Goal: Check status: Check status

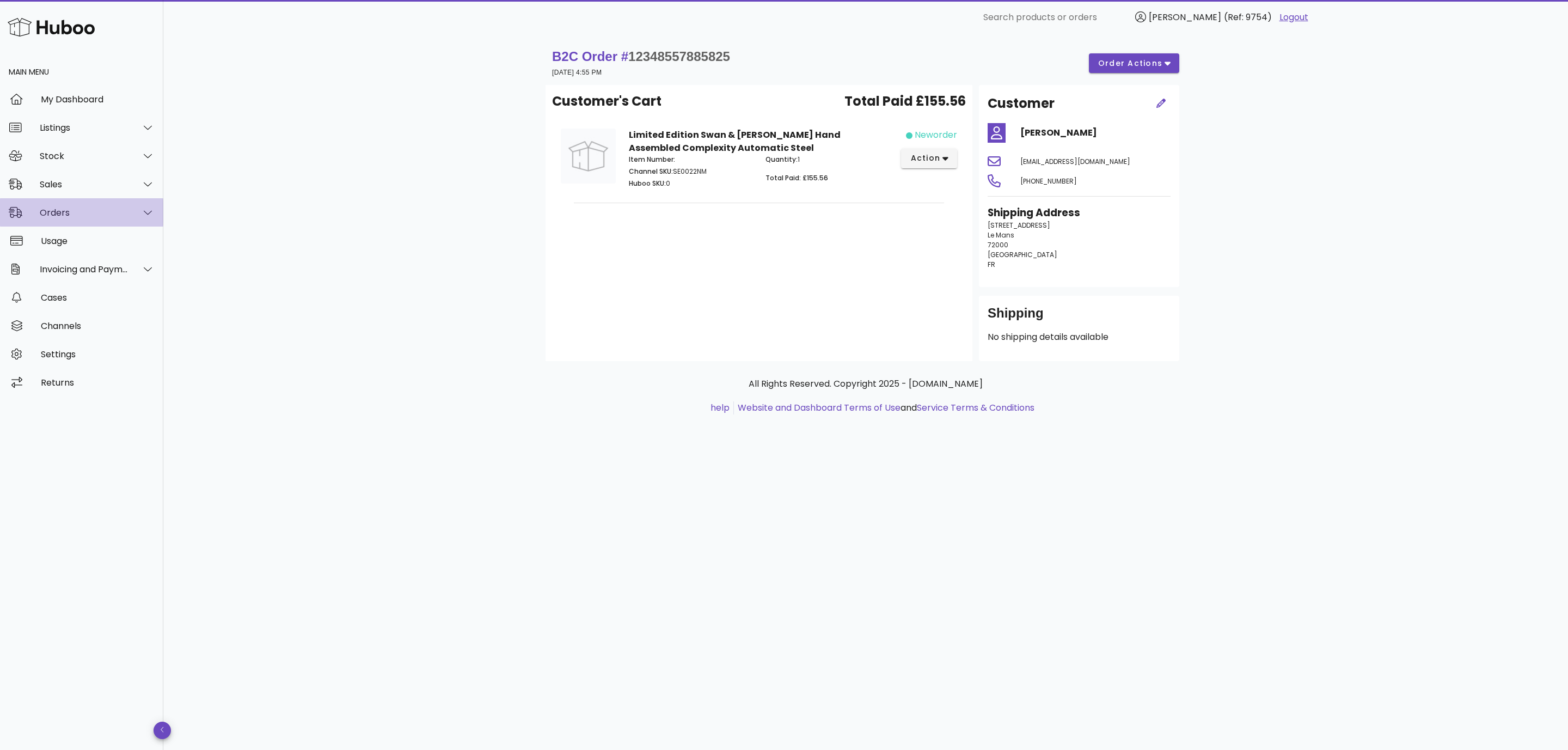
click at [88, 211] on div "Orders" at bounding box center [84, 213] width 89 height 10
click at [62, 240] on div "Orders" at bounding box center [97, 240] width 115 height 10
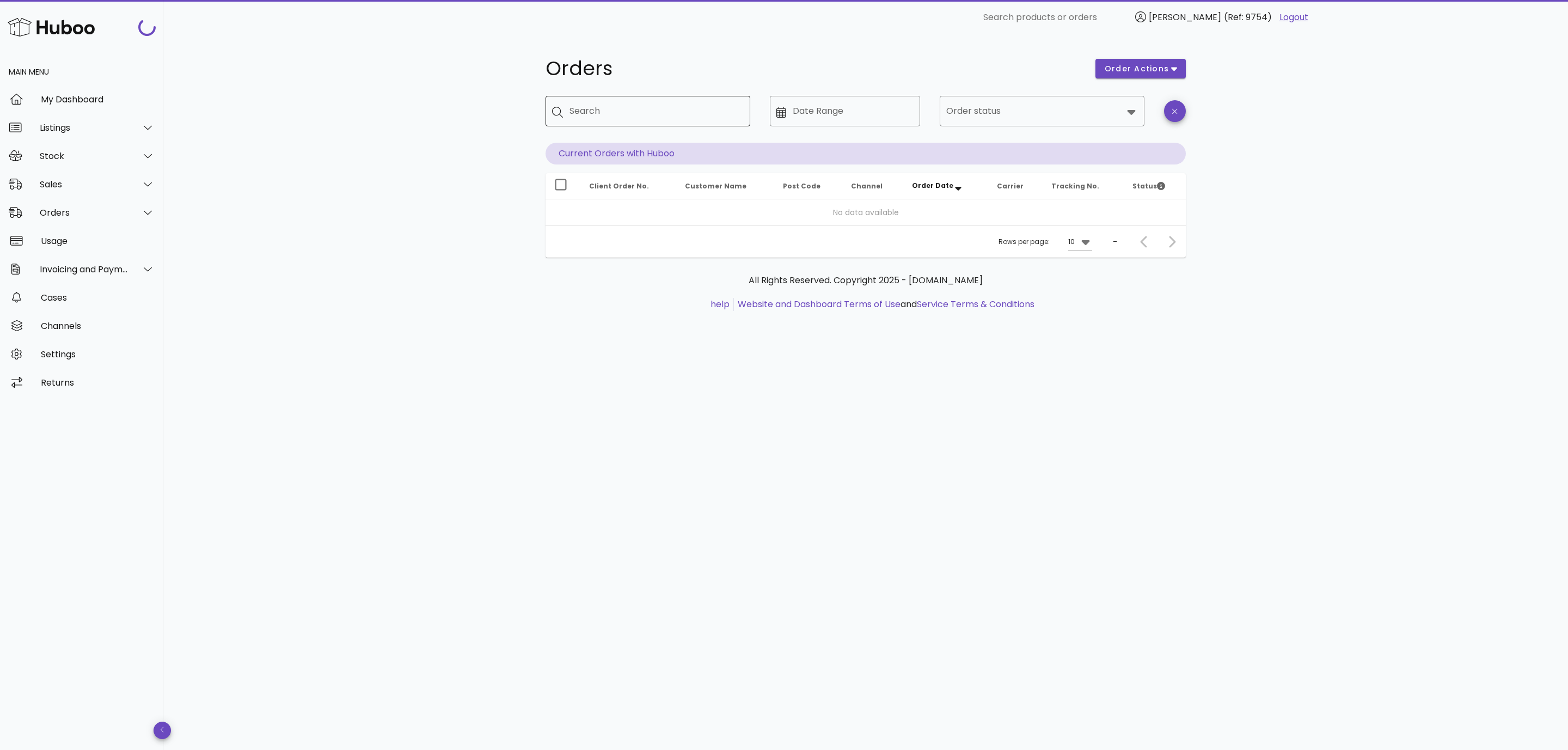
click at [636, 114] on input "Search" at bounding box center [655, 110] width 172 height 17
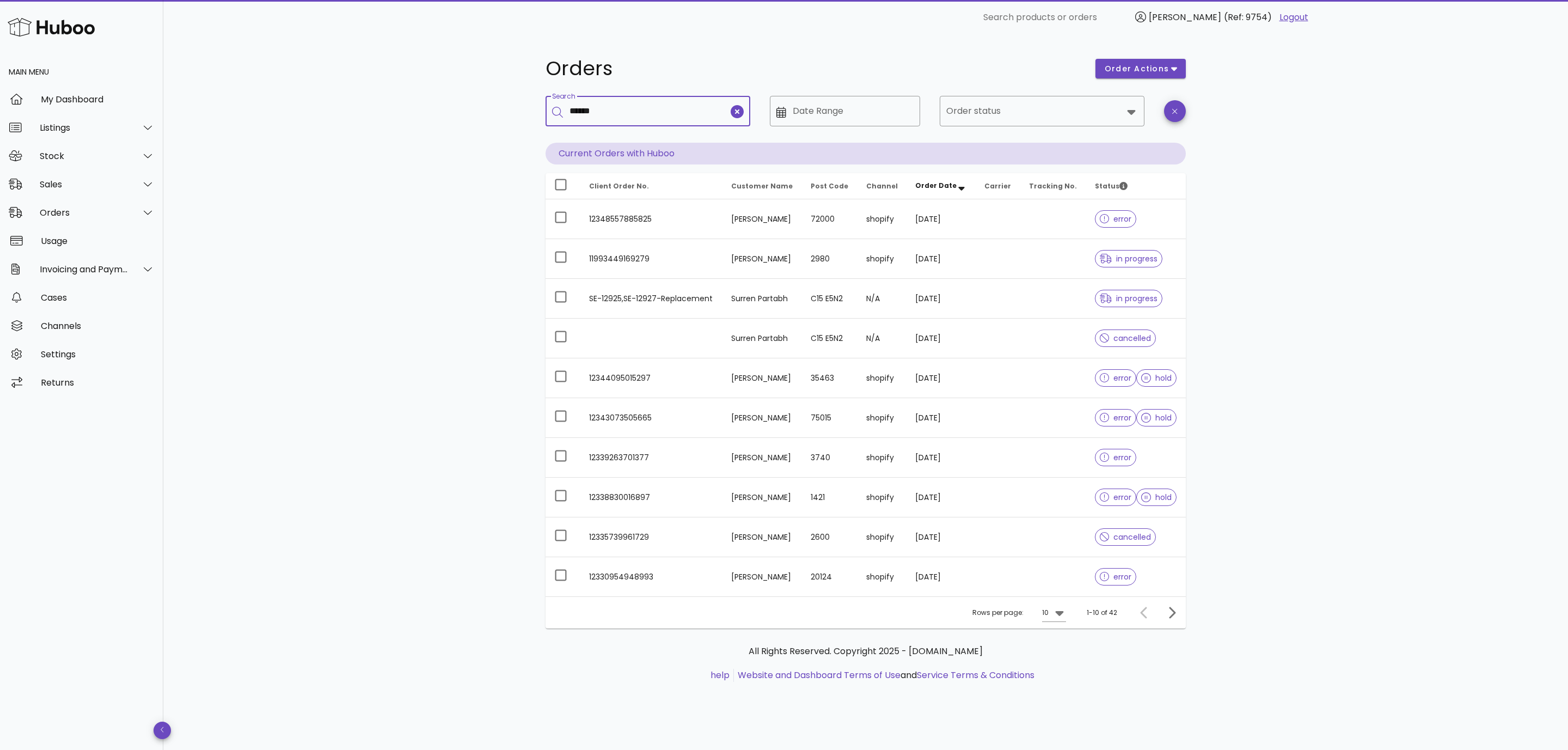
type input "******"
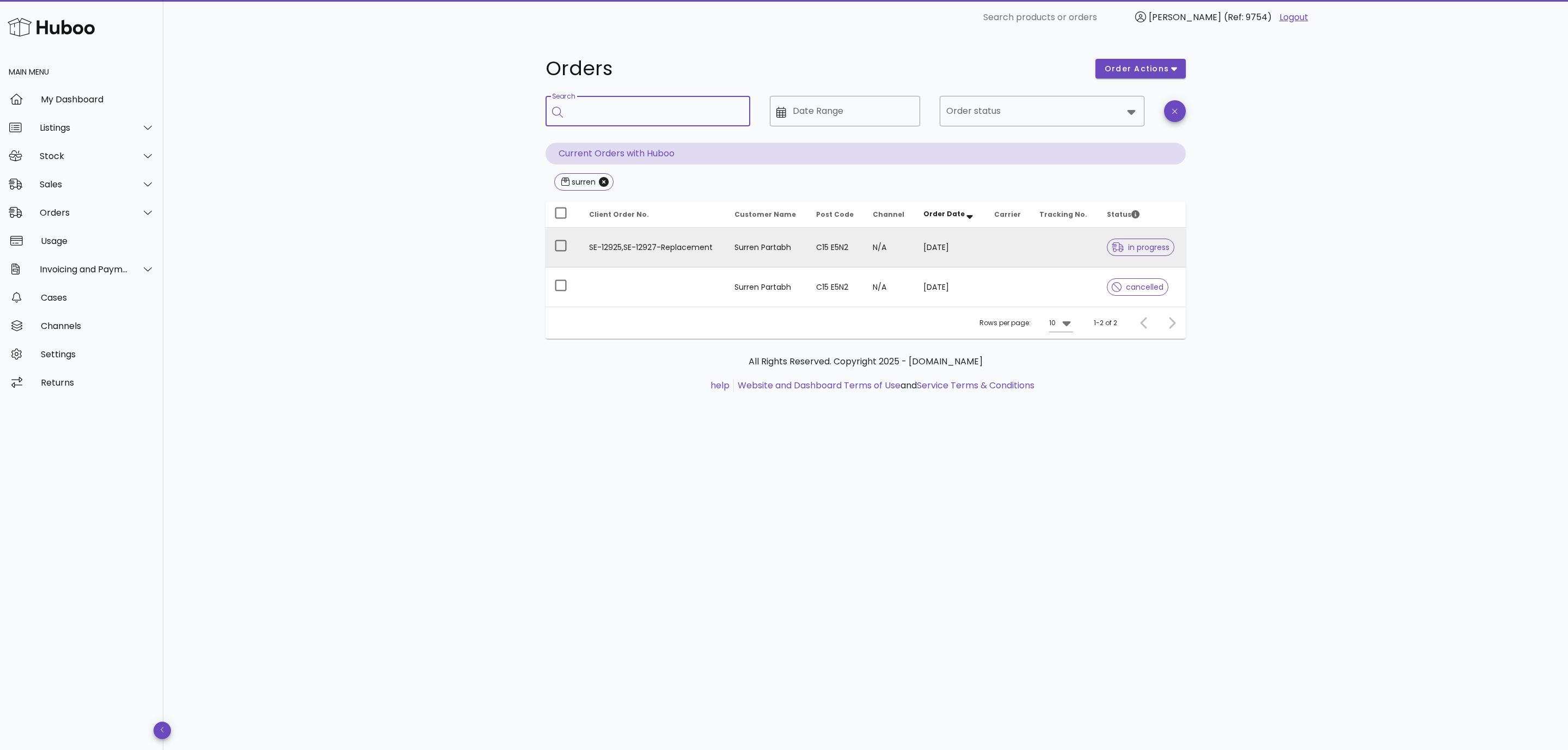
click at [698, 245] on td "SE-12925,SE-12927-Replacement" at bounding box center [653, 247] width 145 height 40
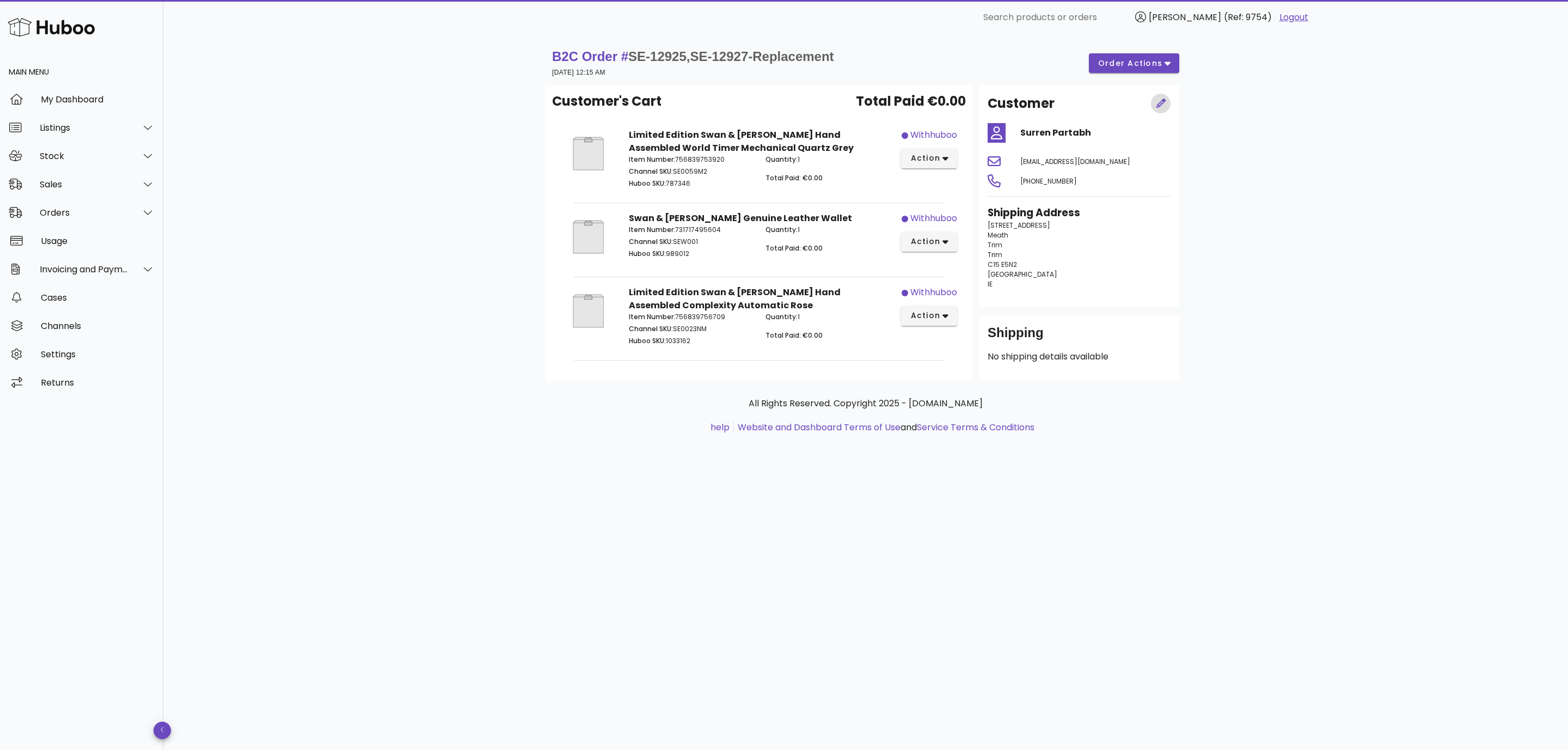
click at [1158, 109] on span "button" at bounding box center [1161, 103] width 10 height 11
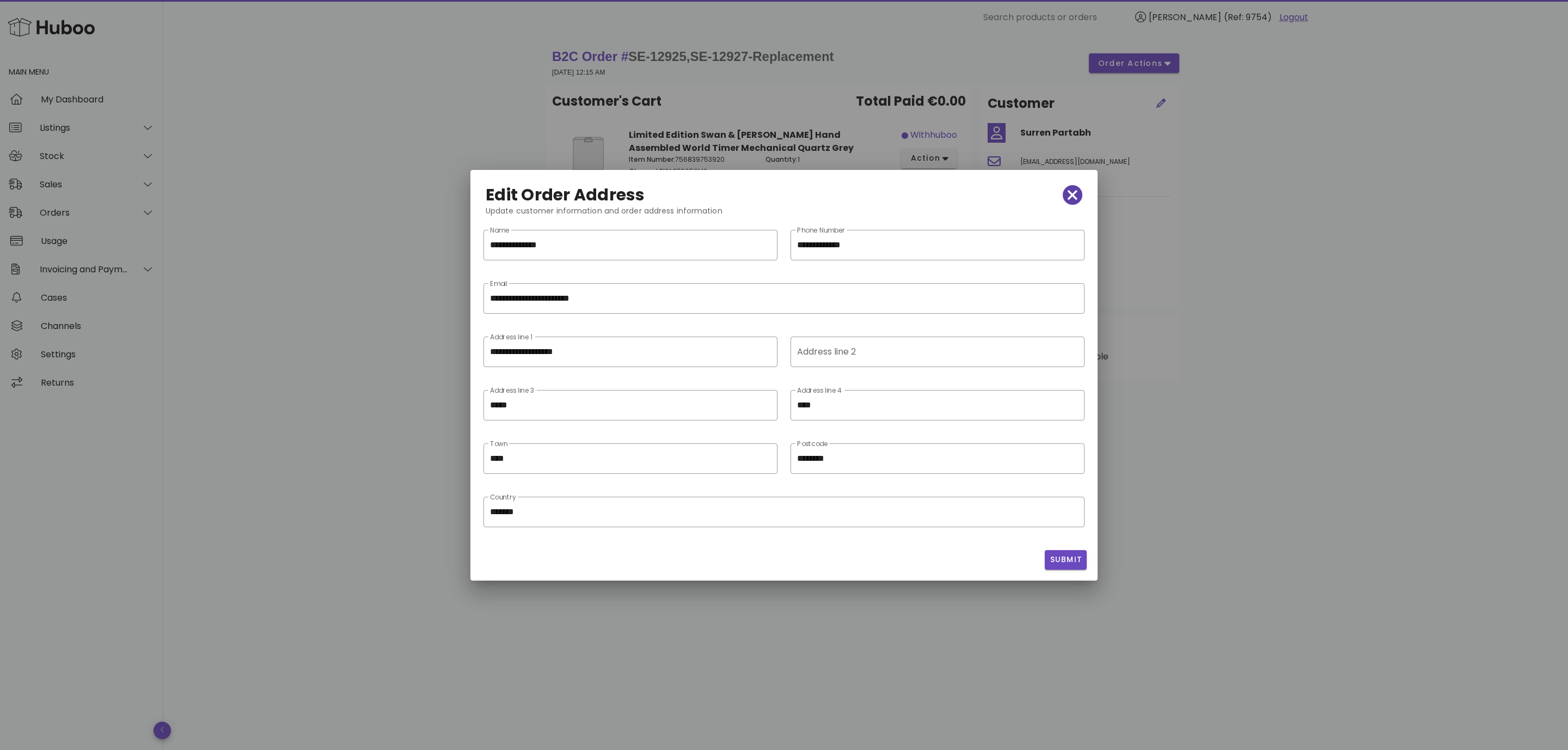
click at [1075, 192] on icon "button" at bounding box center [1072, 195] width 10 height 10
